Goal: Task Accomplishment & Management: Use online tool/utility

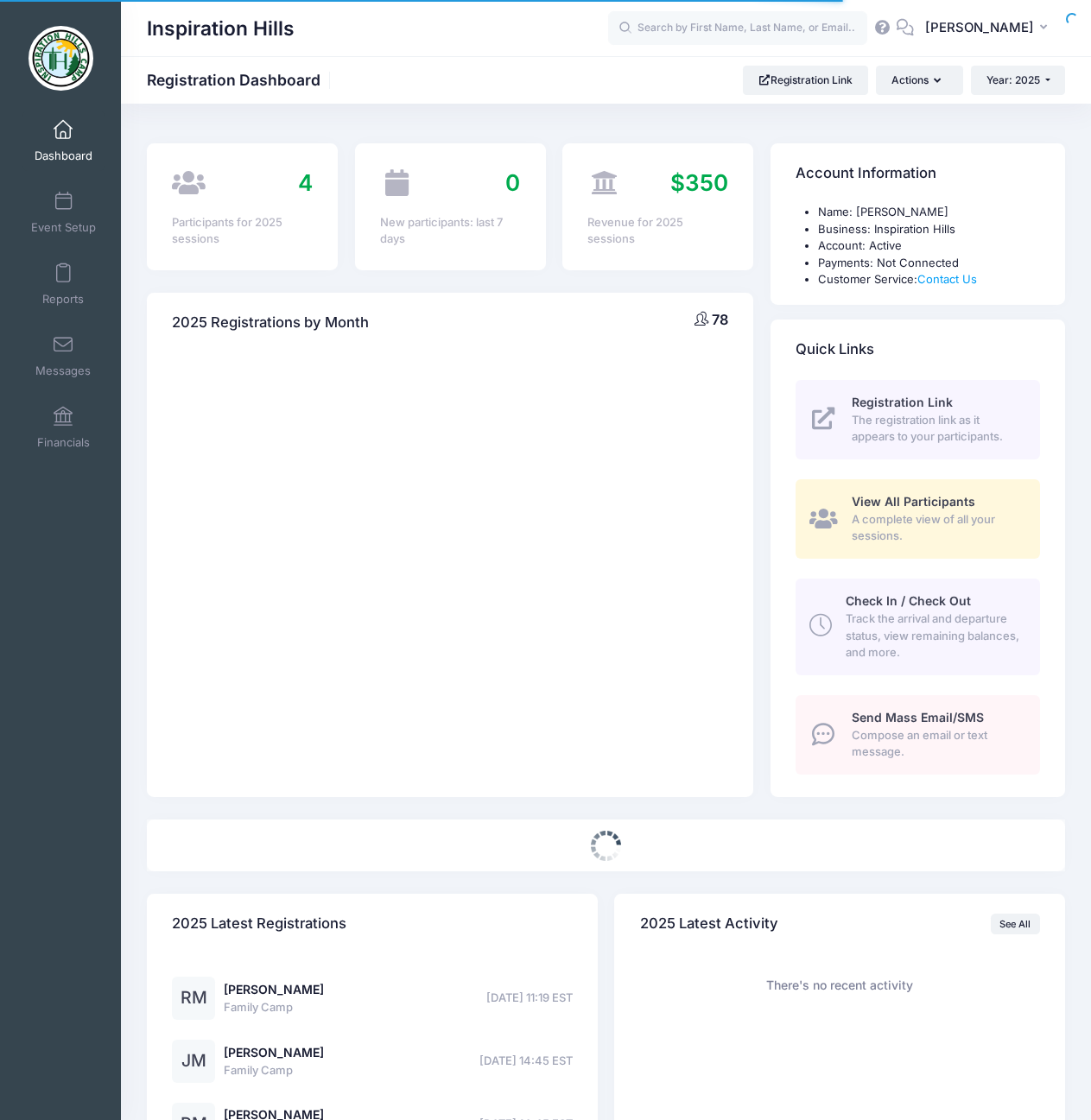
select select
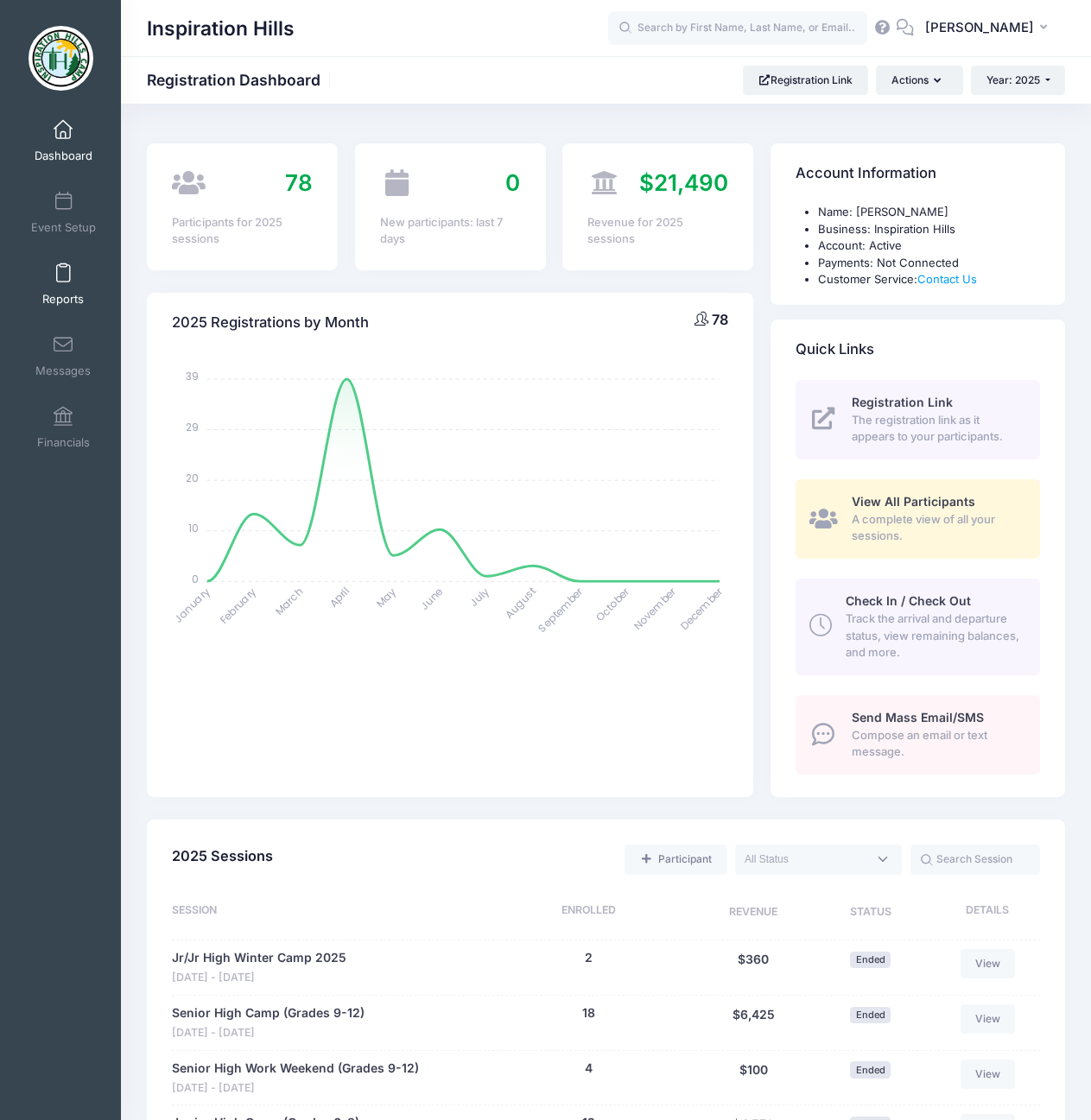
click at [60, 286] on link "Reports" at bounding box center [63, 284] width 82 height 60
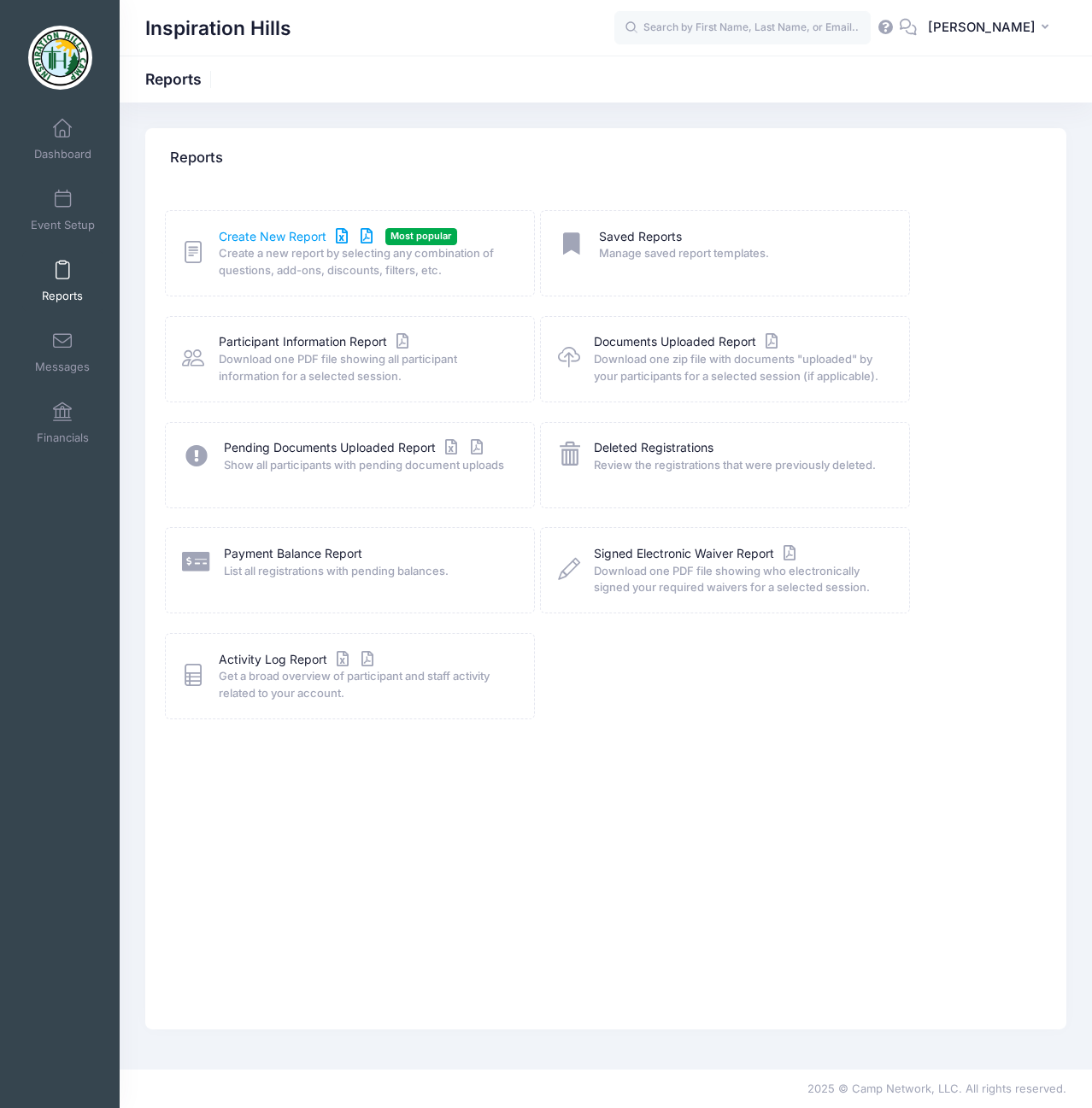
click at [266, 230] on link "Create New Report" at bounding box center [298, 237] width 159 height 18
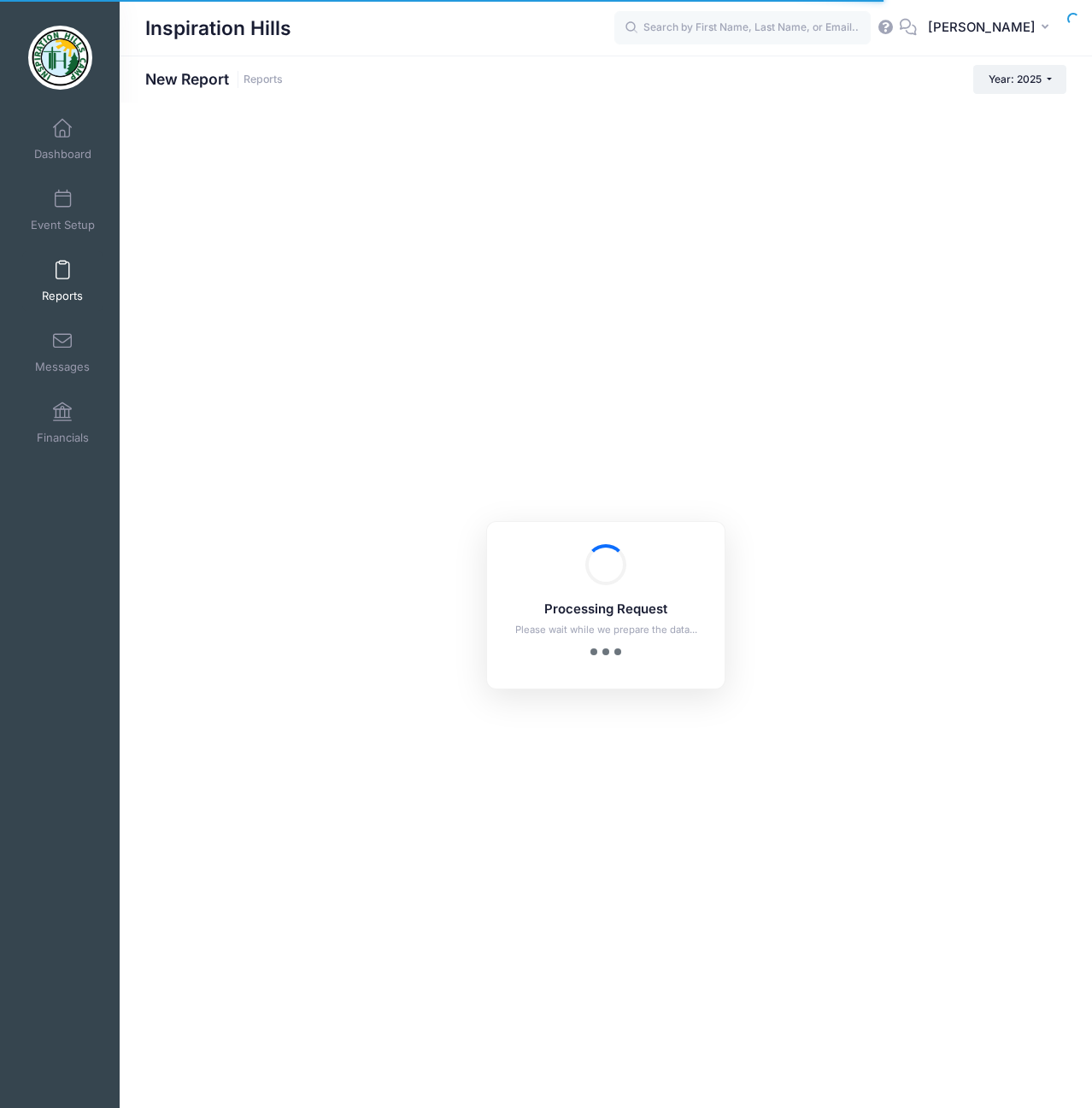
checkbox input "true"
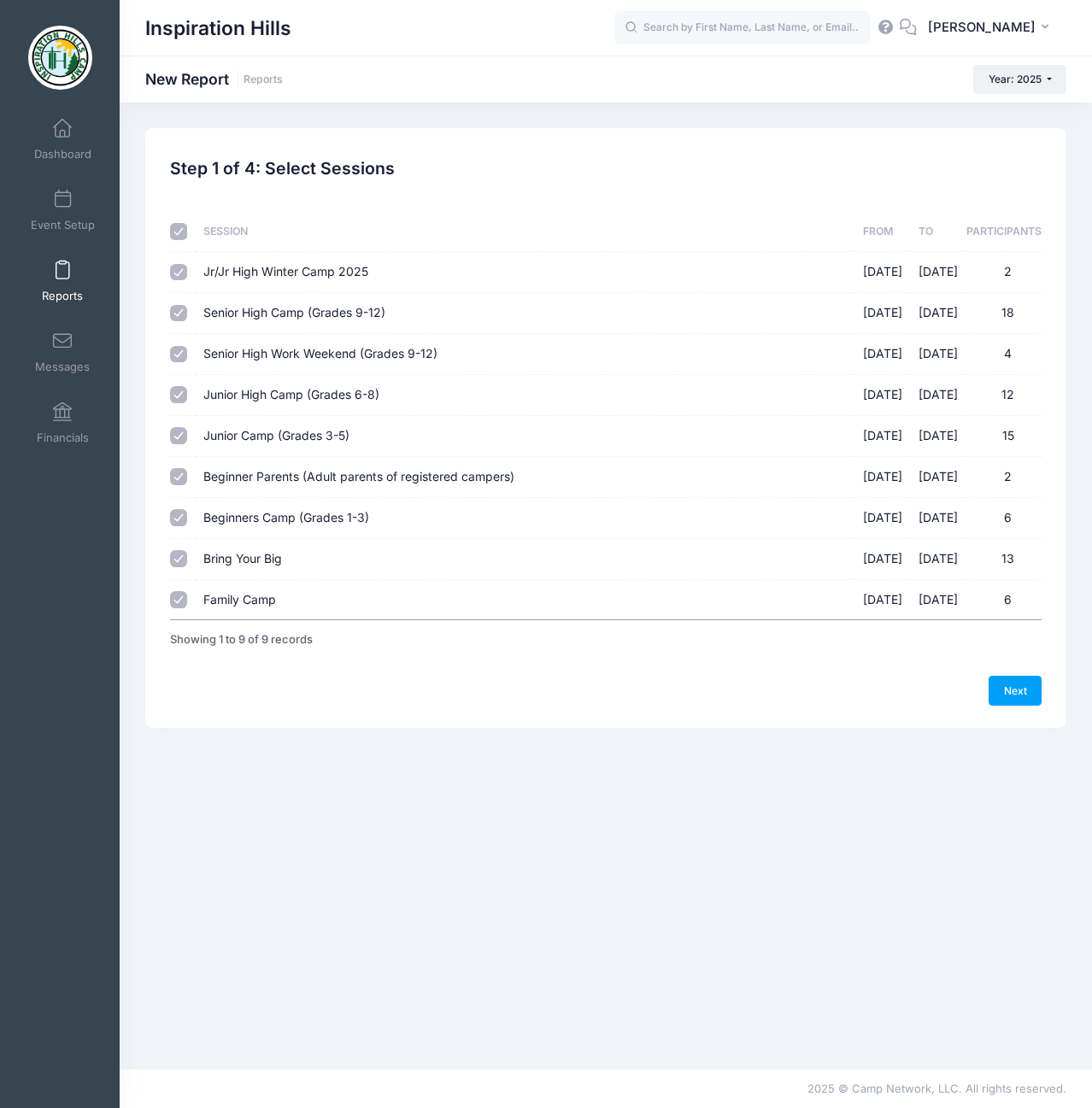
click at [176, 231] on input "checkbox" at bounding box center [178, 231] width 17 height 17
checkbox input "false"
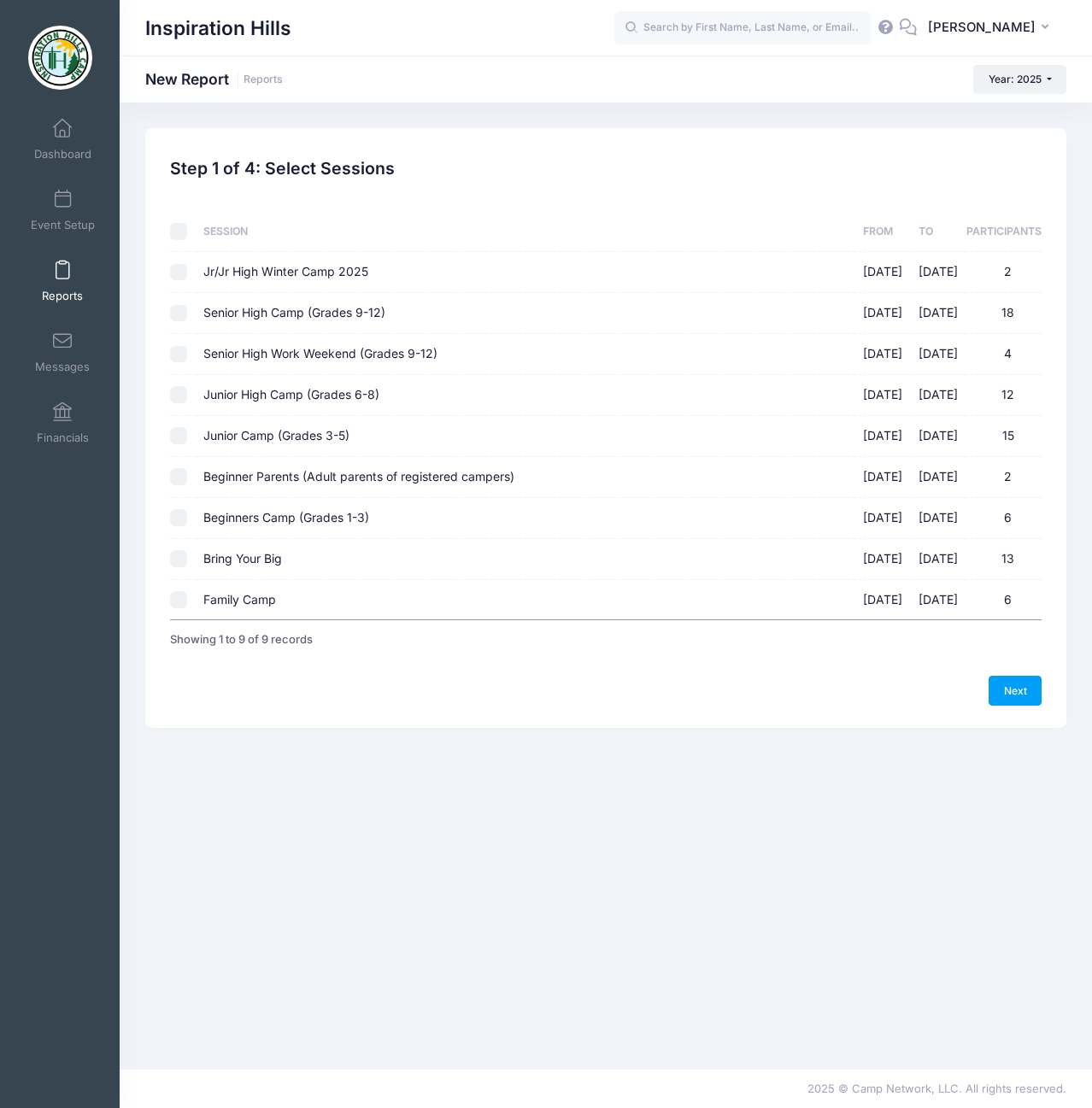
checkbox input "false"
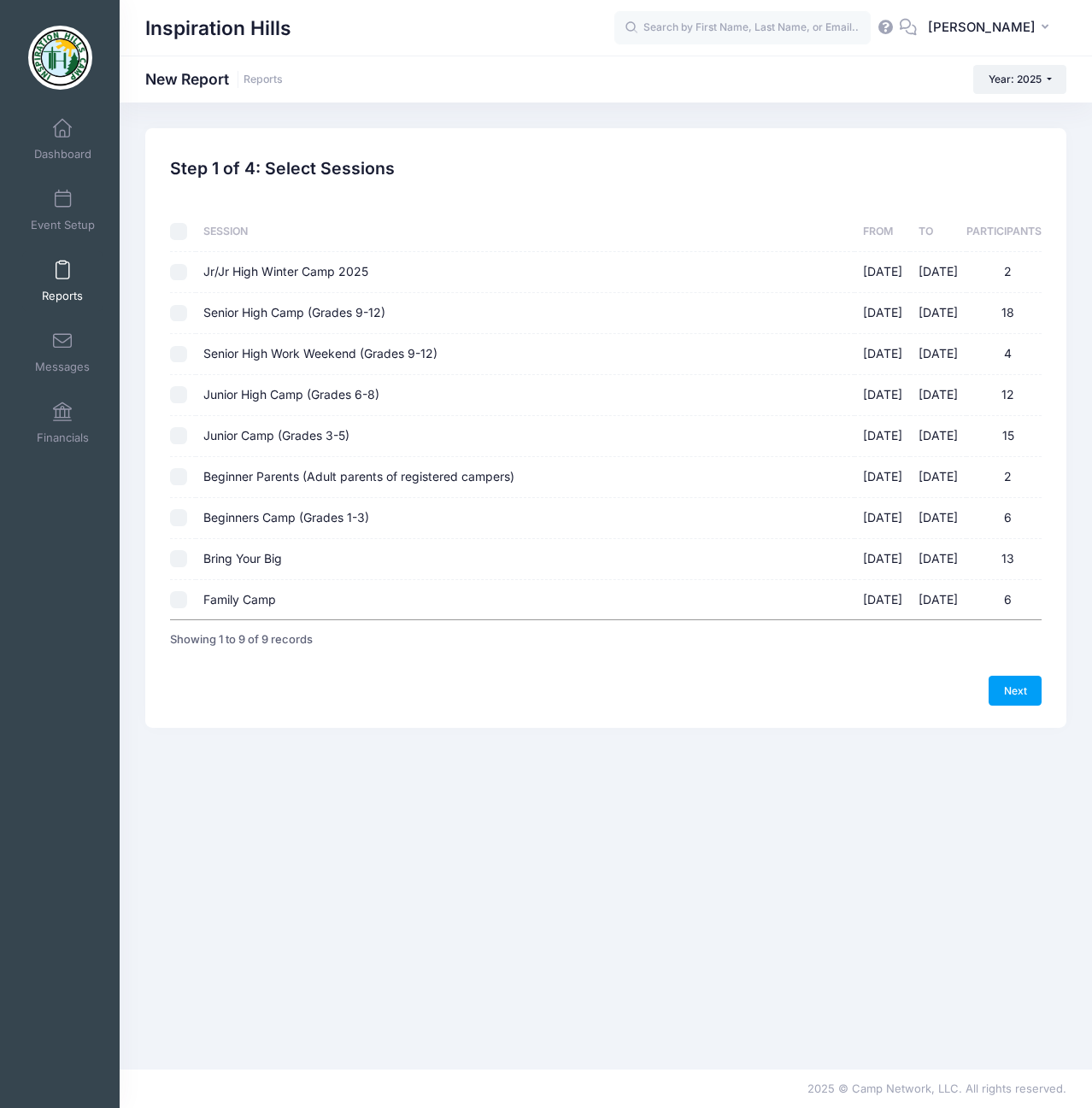
click at [175, 600] on input "Family Camp 08/29/2025 - 09/01/2025 6" at bounding box center [178, 600] width 17 height 17
checkbox input "true"
click at [1001, 689] on link "Next" at bounding box center [1014, 690] width 53 height 29
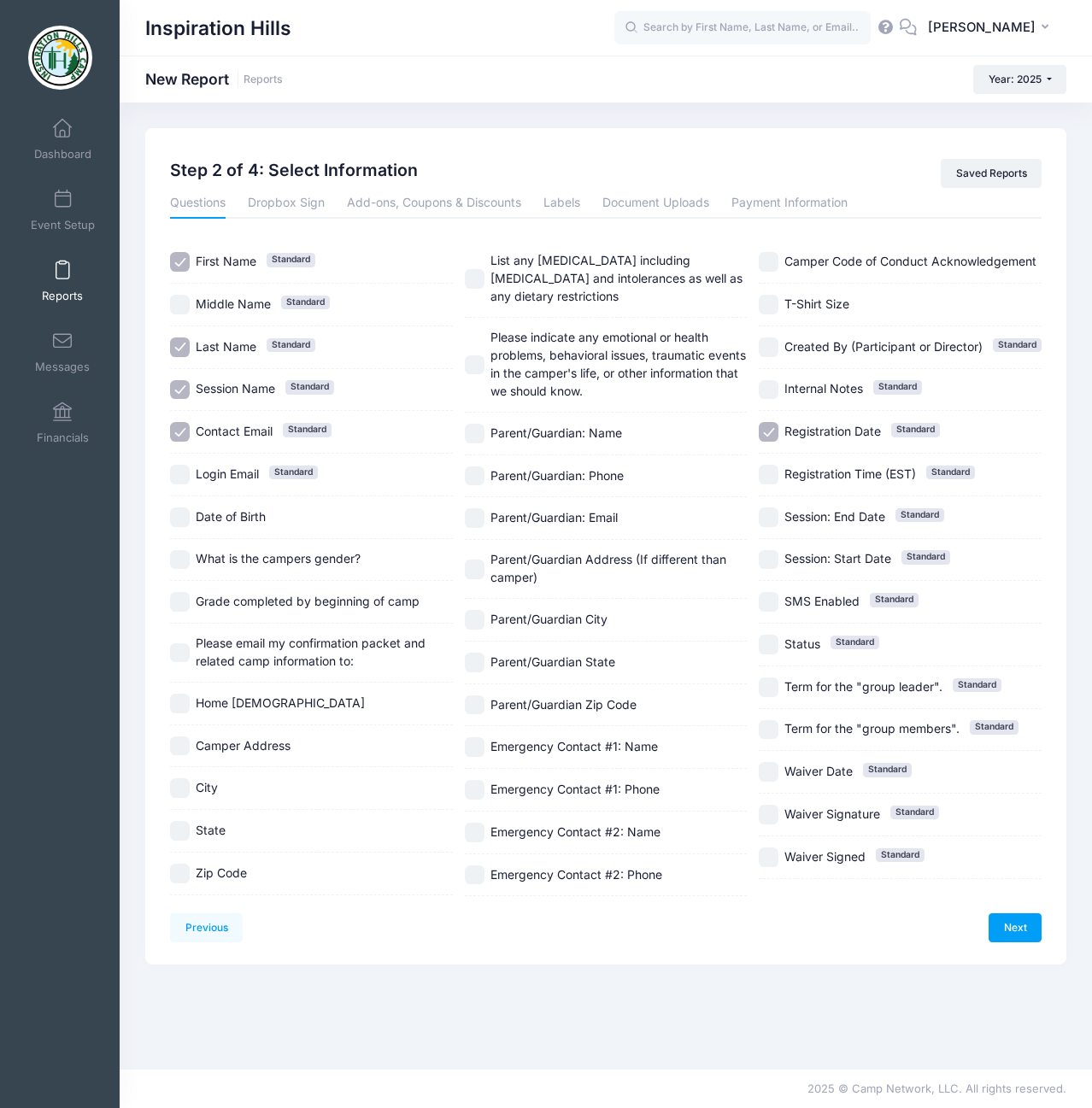
click at [184, 430] on input "Contact Email Standard" at bounding box center [179, 431] width 20 height 20
checkbox input "false"
click at [770, 432] on input "Registration Date Standard" at bounding box center [768, 431] width 20 height 20
checkbox input "false"
click at [471, 276] on input "List any allergies including food allergies and intolerances as well as any die…" at bounding box center [474, 279] width 20 height 20
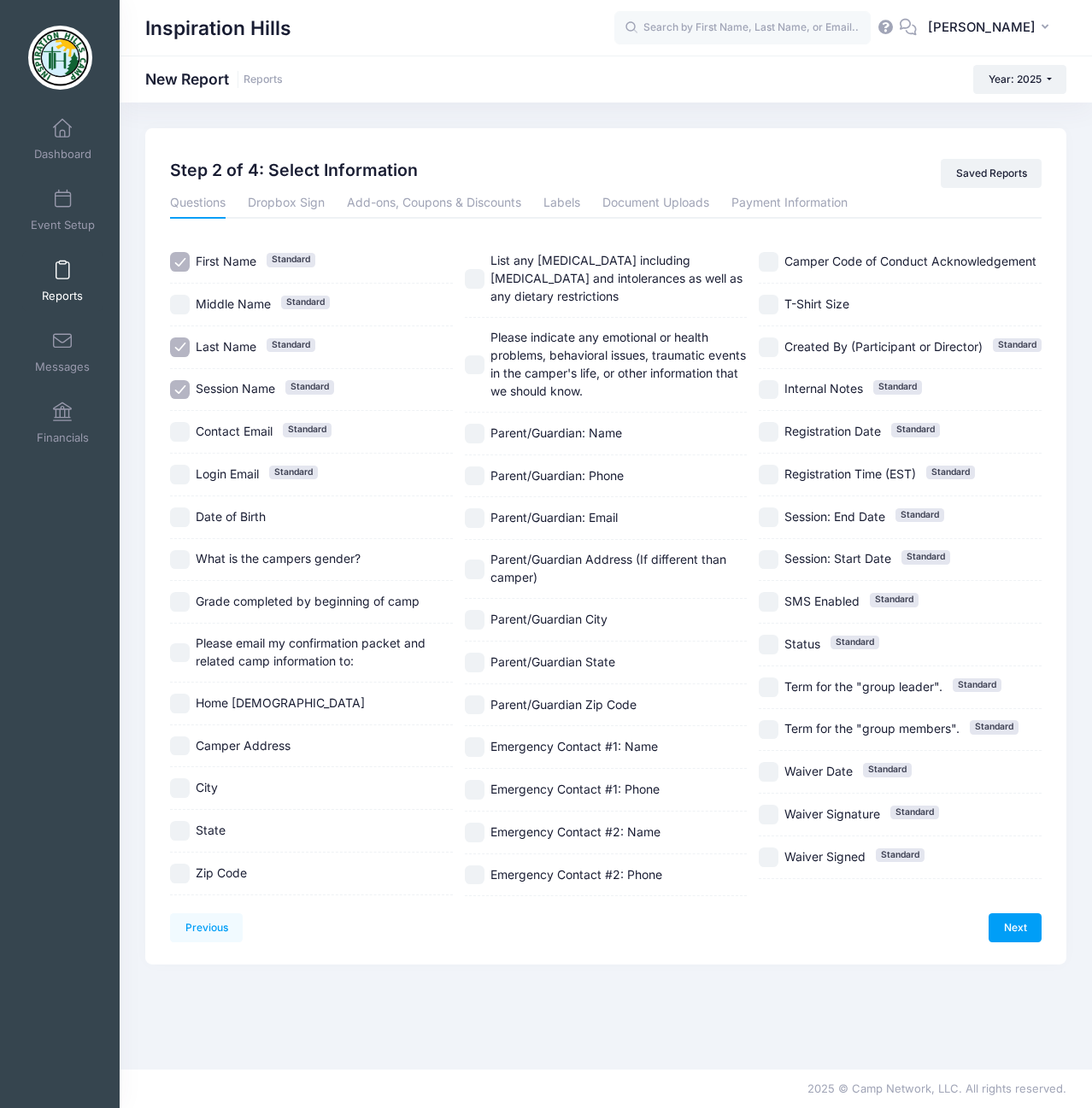
checkbox input "true"
click at [1005, 931] on link "Next" at bounding box center [1014, 927] width 53 height 29
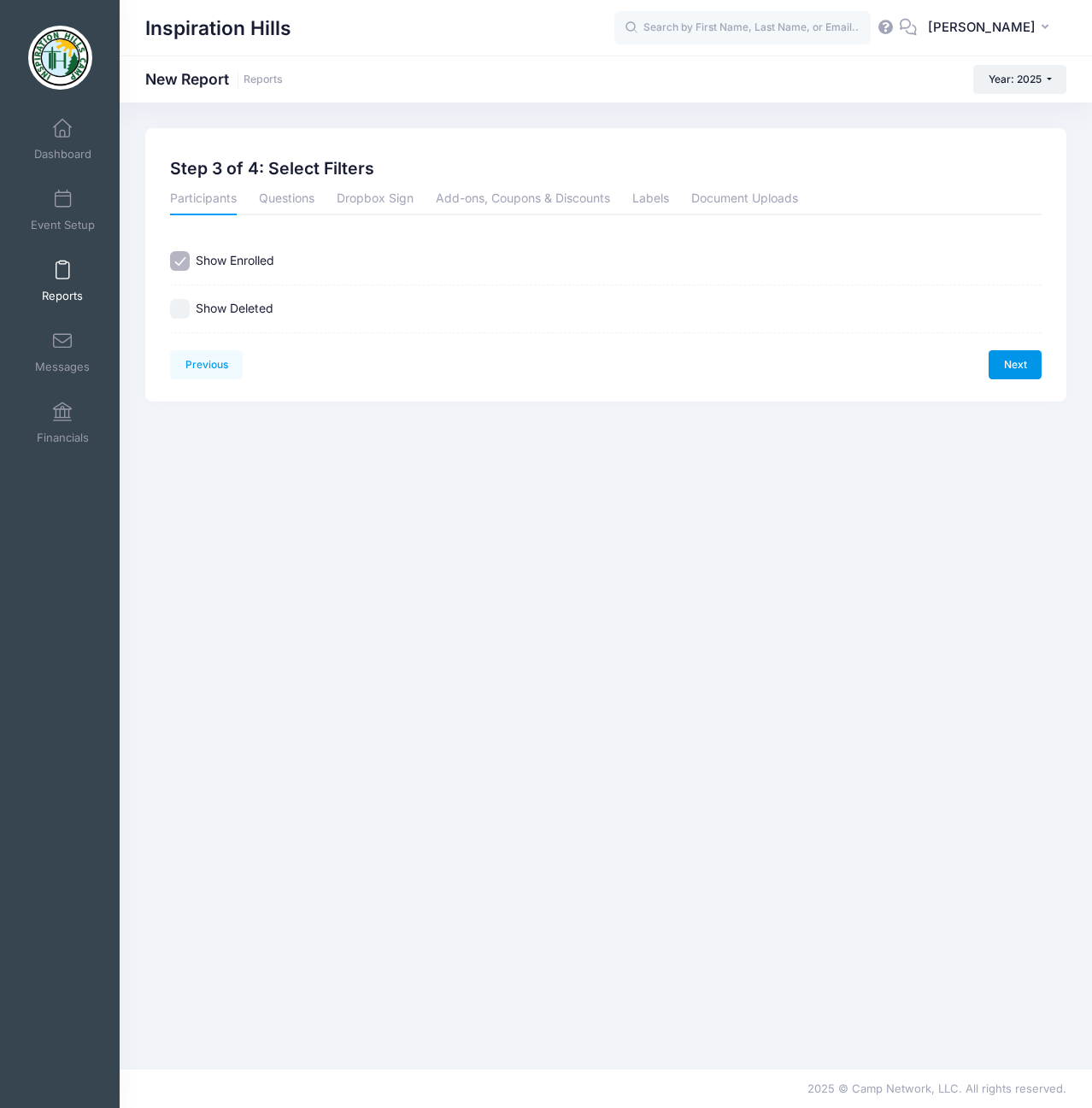
click at [1016, 374] on link "Next" at bounding box center [1014, 364] width 53 height 29
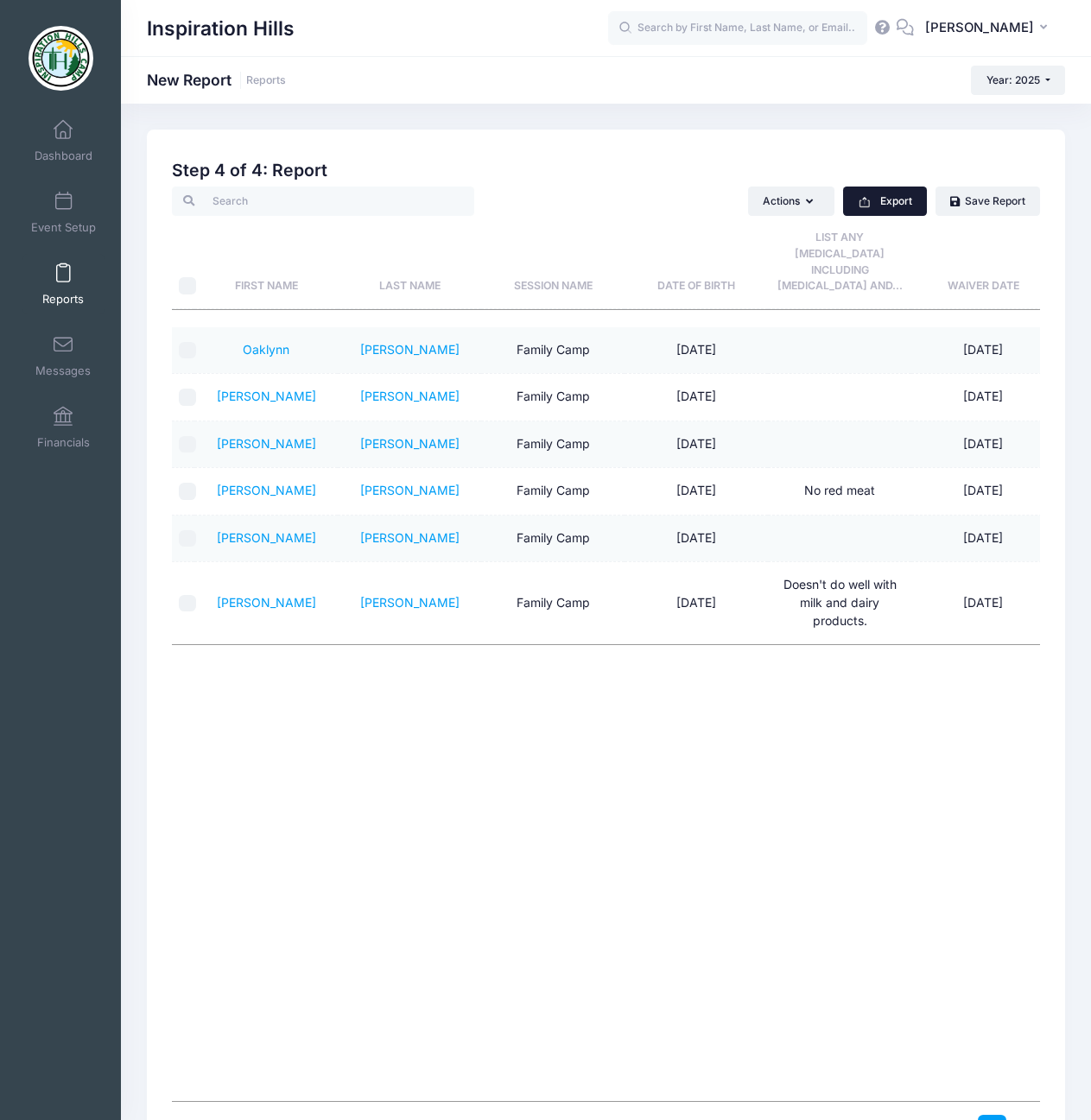
click at [894, 204] on button "Export" at bounding box center [884, 201] width 84 height 29
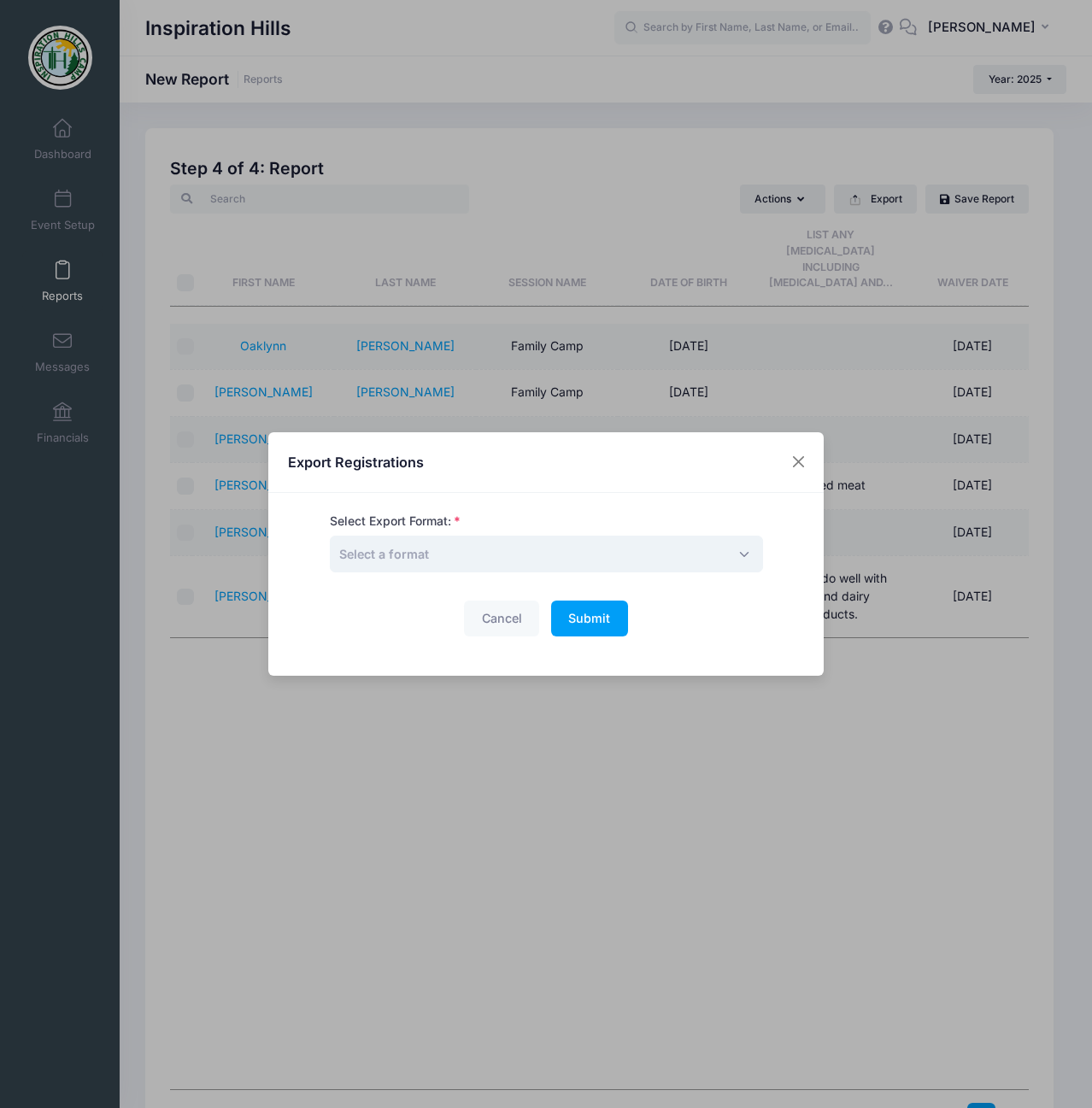
click at [492, 552] on span "Select a format" at bounding box center [546, 554] width 433 height 37
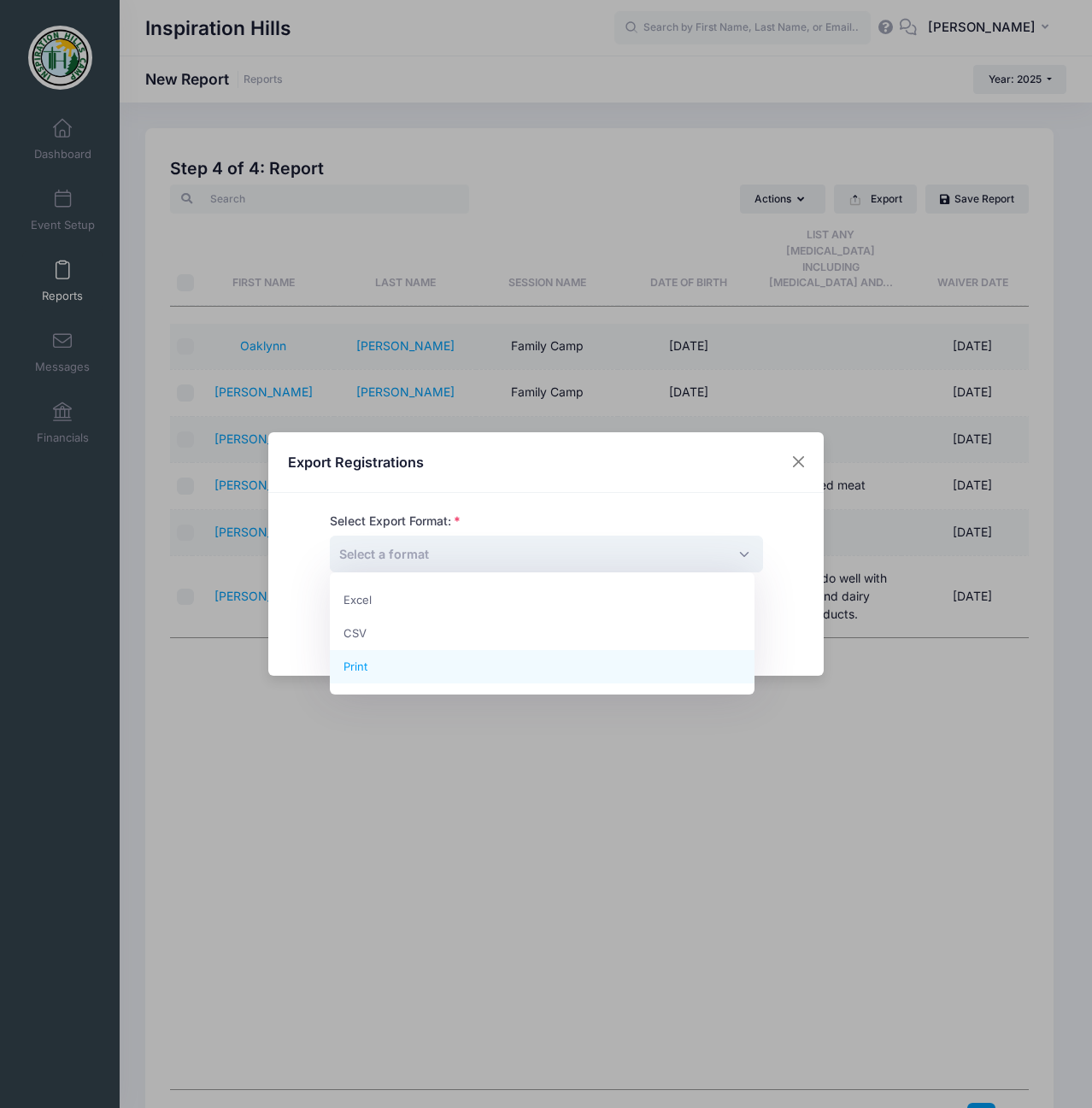
select select "print"
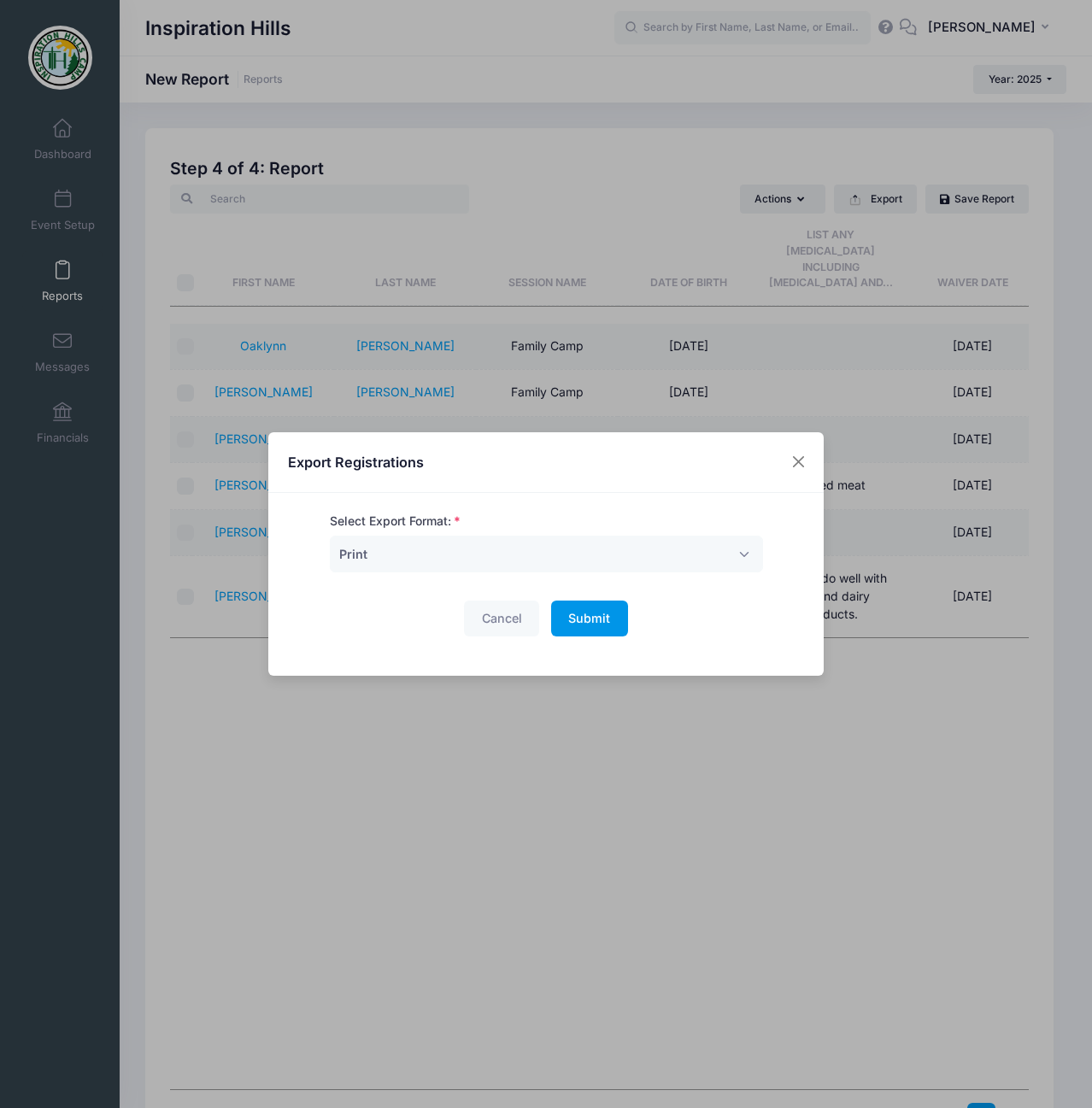
click at [588, 614] on span "Submit" at bounding box center [589, 619] width 42 height 15
